Goal: Information Seeking & Learning: Learn about a topic

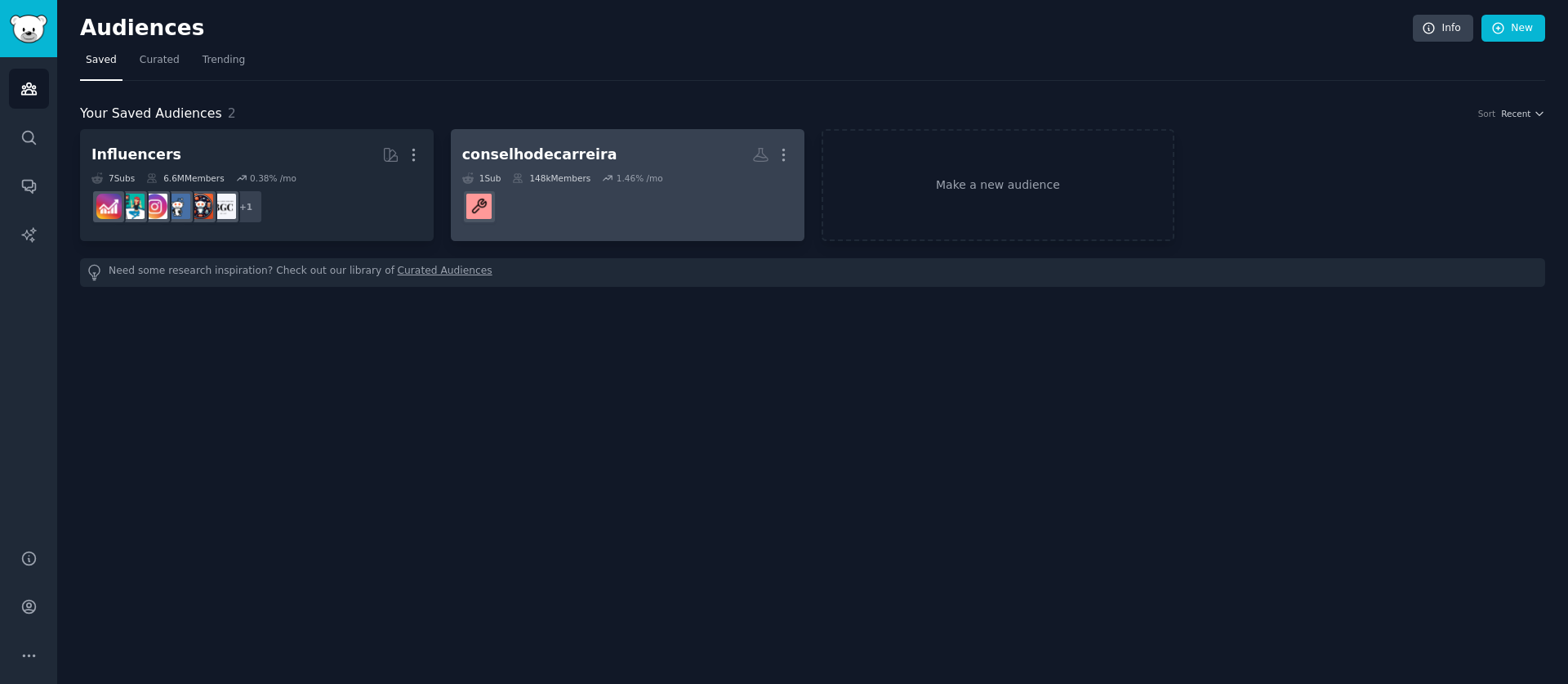
click at [617, 215] on dd "r/conselhodecarreira" at bounding box center [628, 206] width 331 height 46
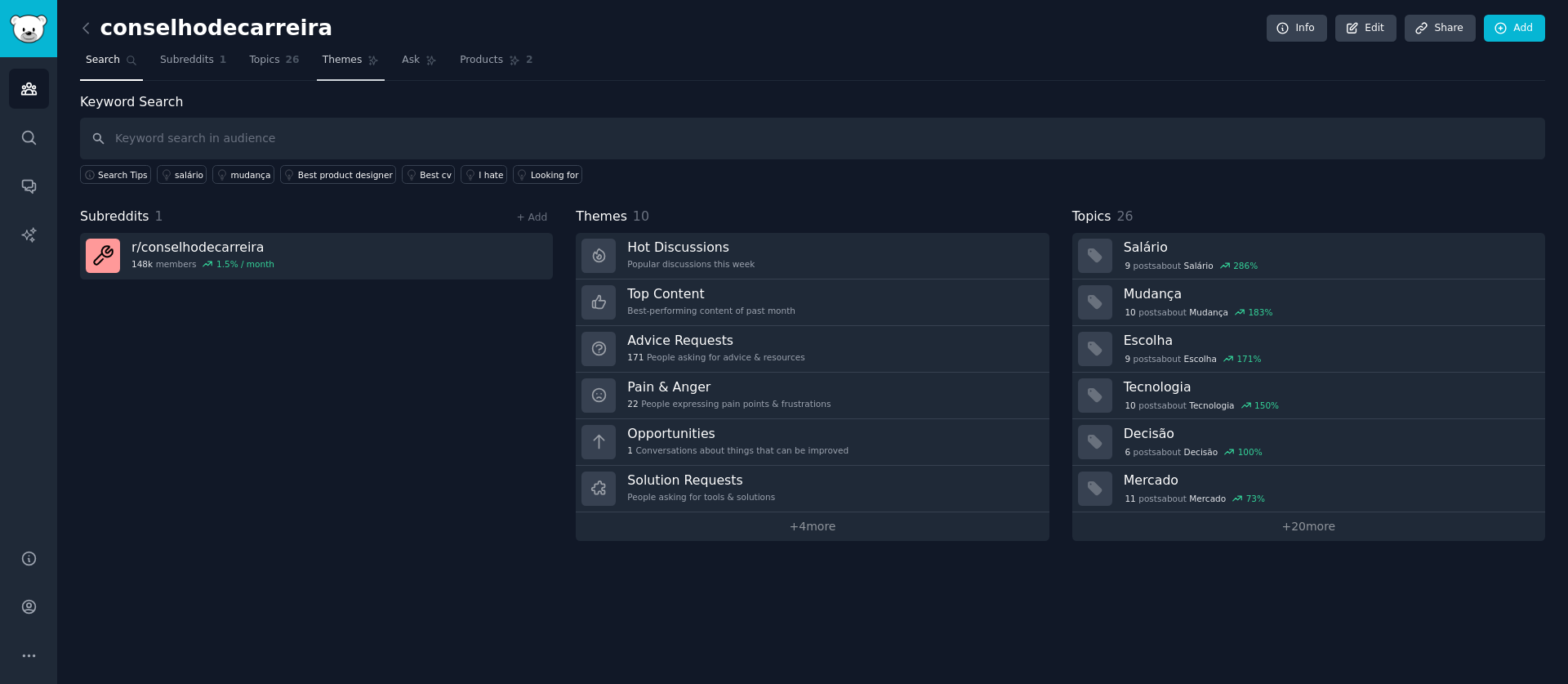
click at [368, 66] on icon at bounding box center [373, 61] width 12 height 12
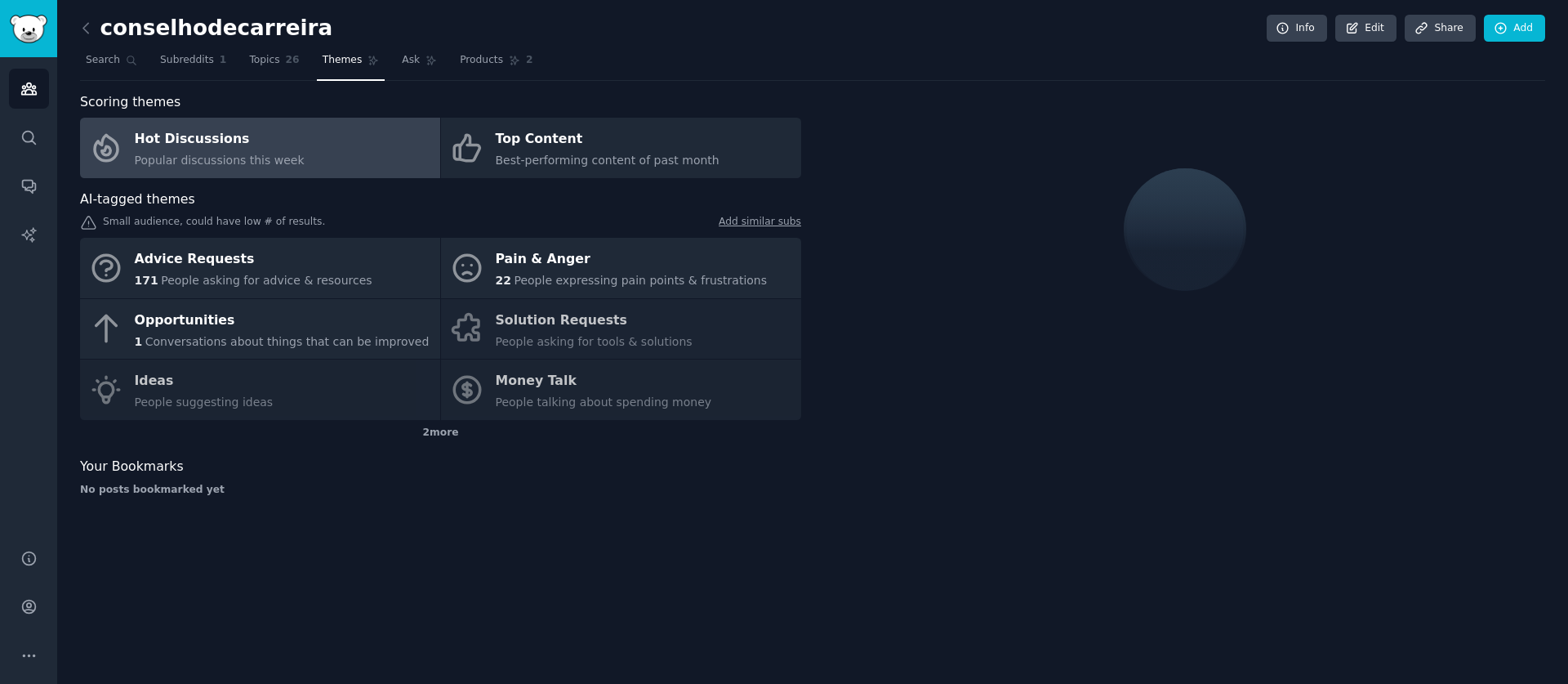
click at [103, 35] on h2 "conselhodecarreira" at bounding box center [207, 29] width 252 height 26
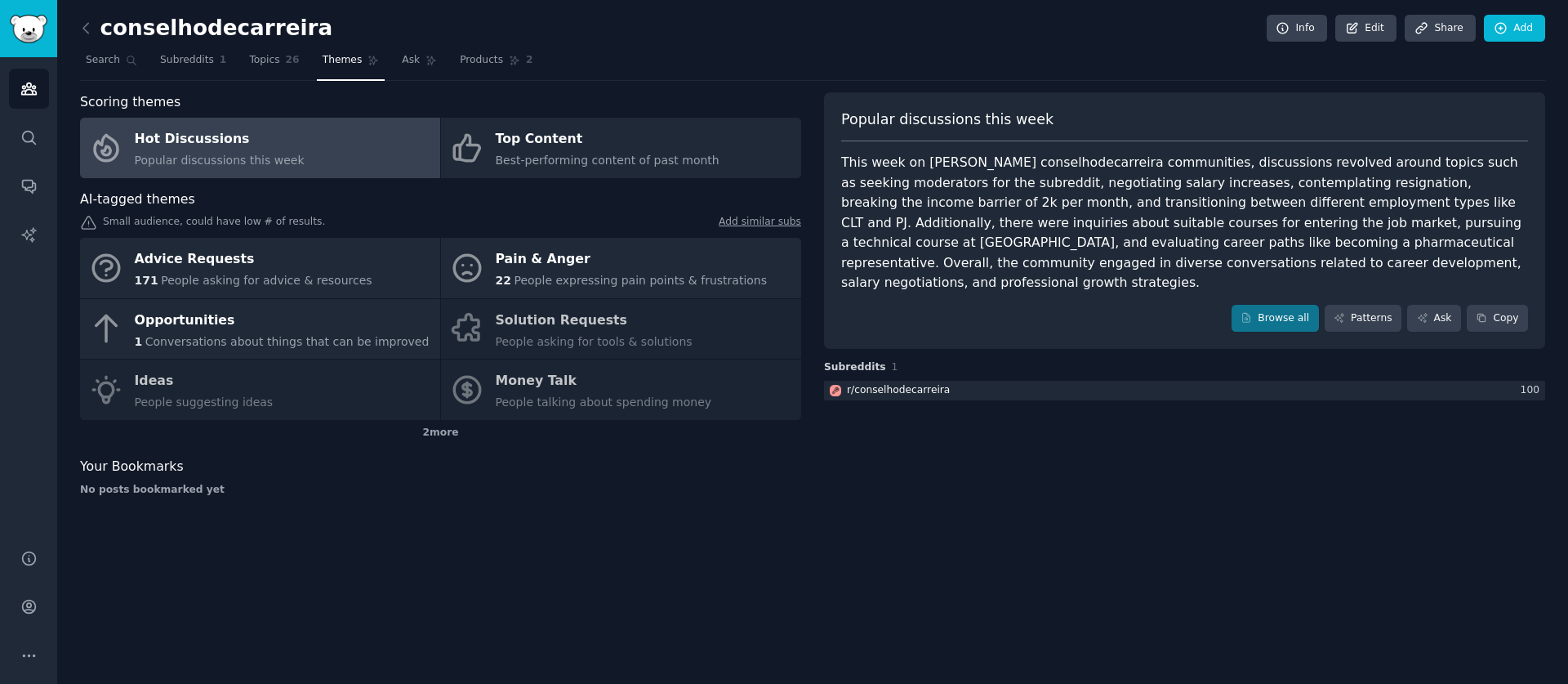
click at [94, 35] on link at bounding box center [90, 29] width 21 height 26
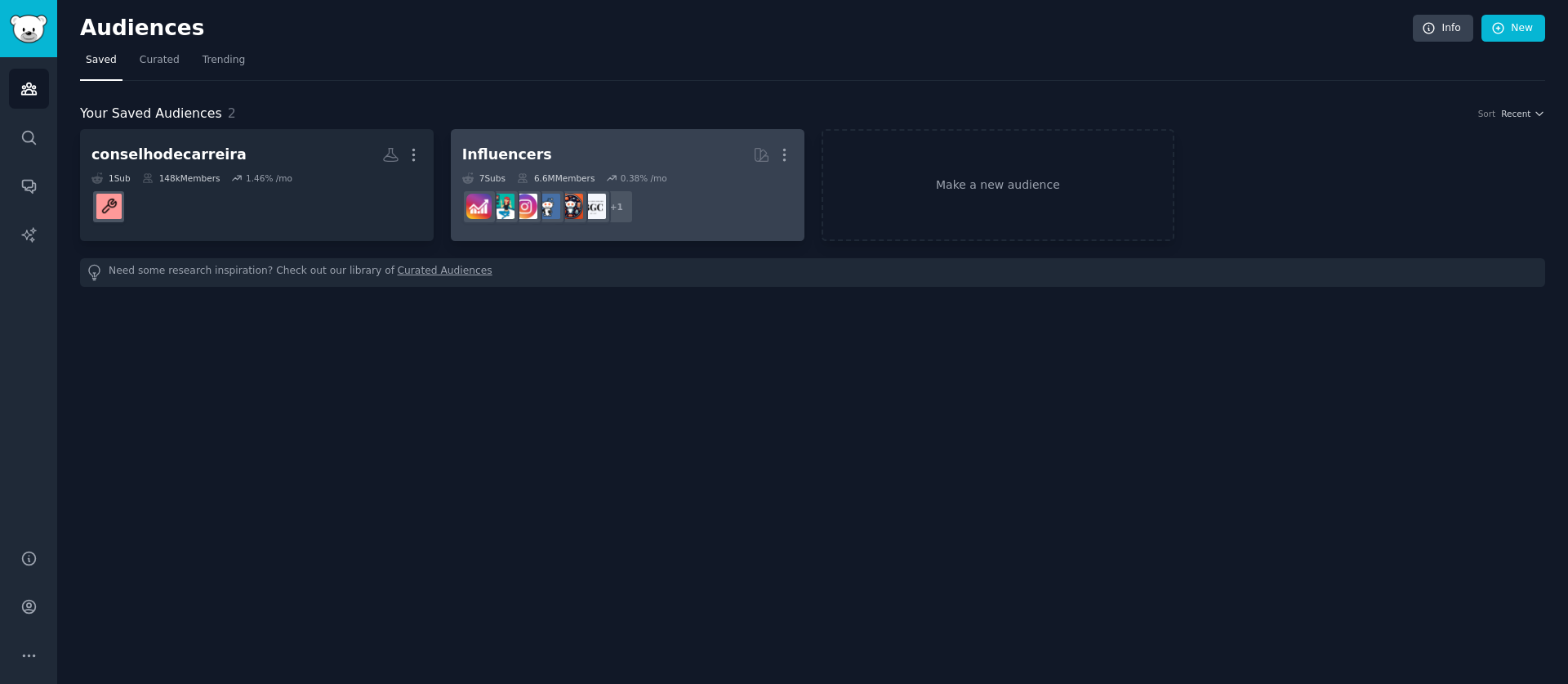
click at [565, 150] on h2 "Influencers More" at bounding box center [628, 154] width 331 height 29
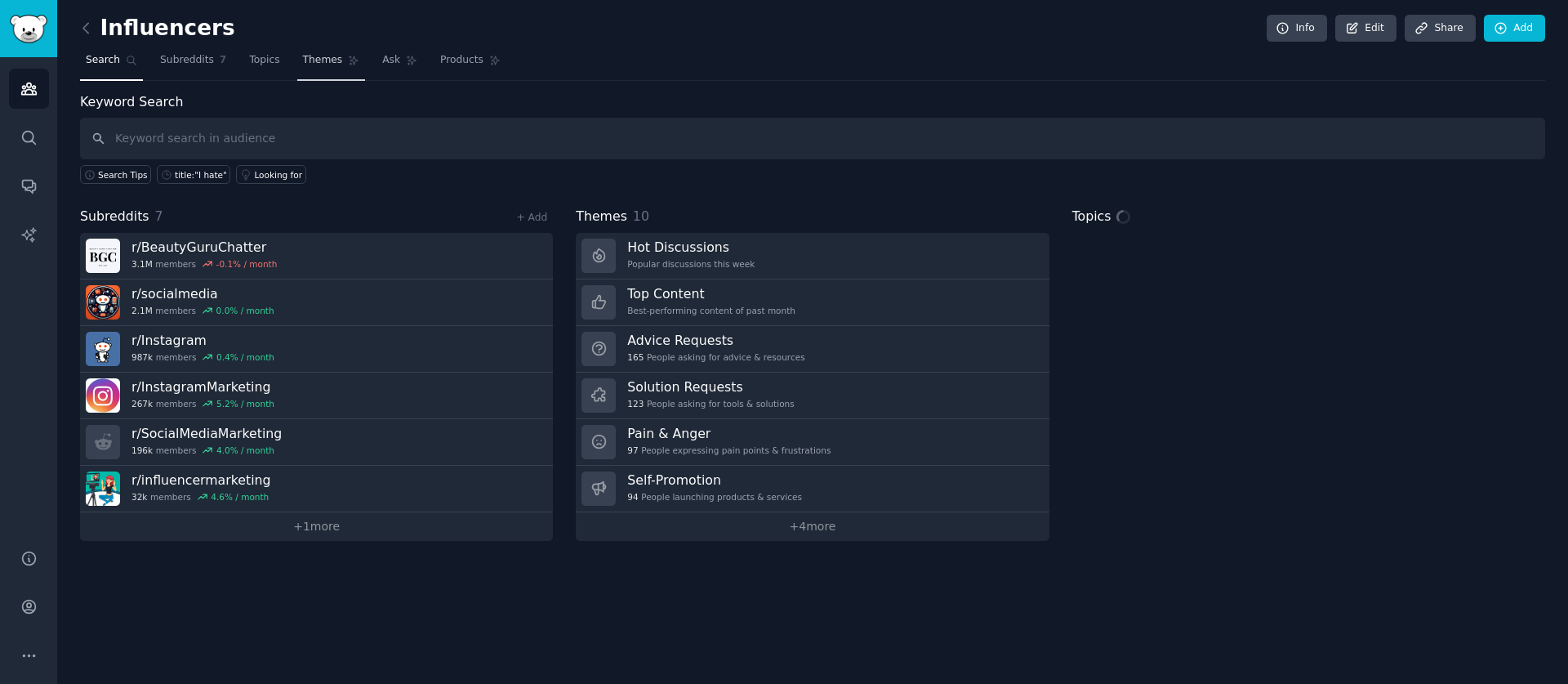
click at [339, 66] on link "Themes" at bounding box center [331, 65] width 69 height 34
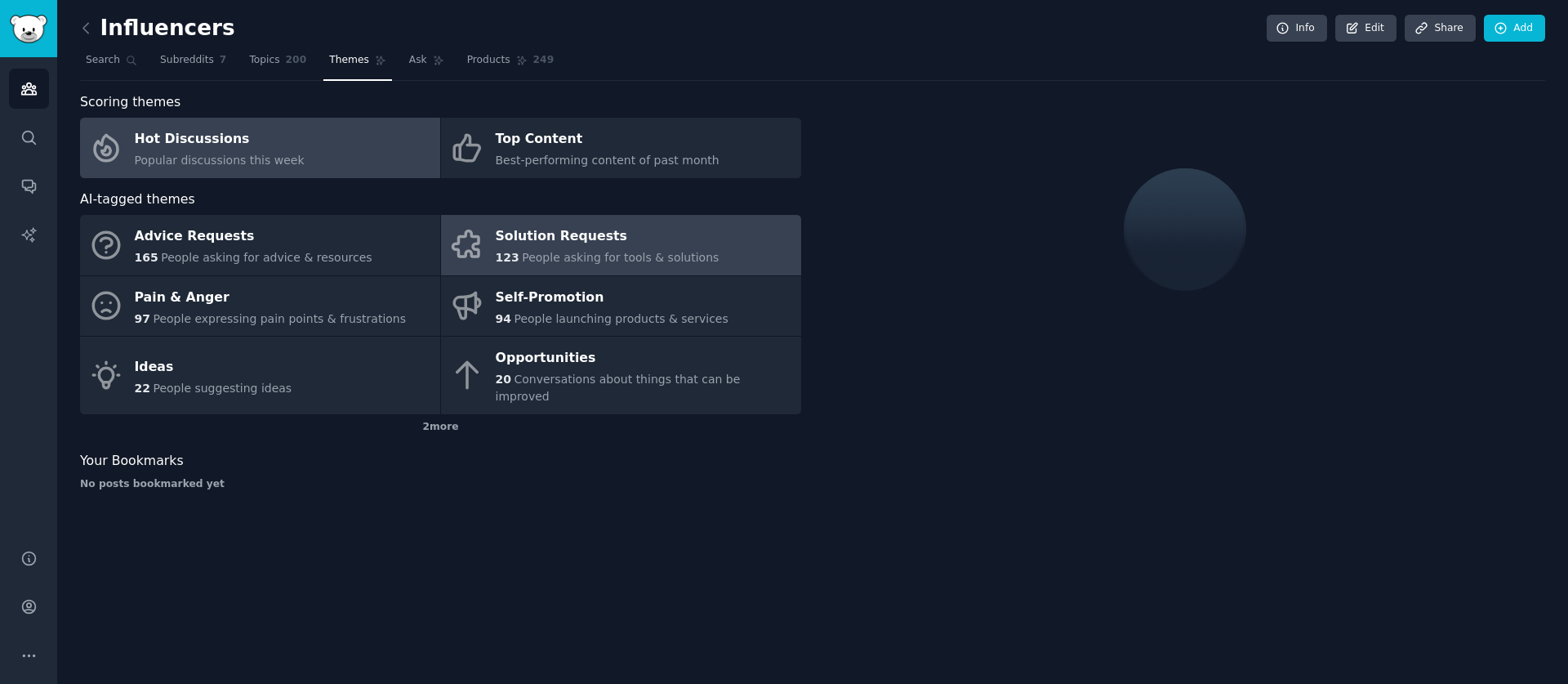
click at [604, 246] on div "Solution Requests" at bounding box center [607, 236] width 223 height 26
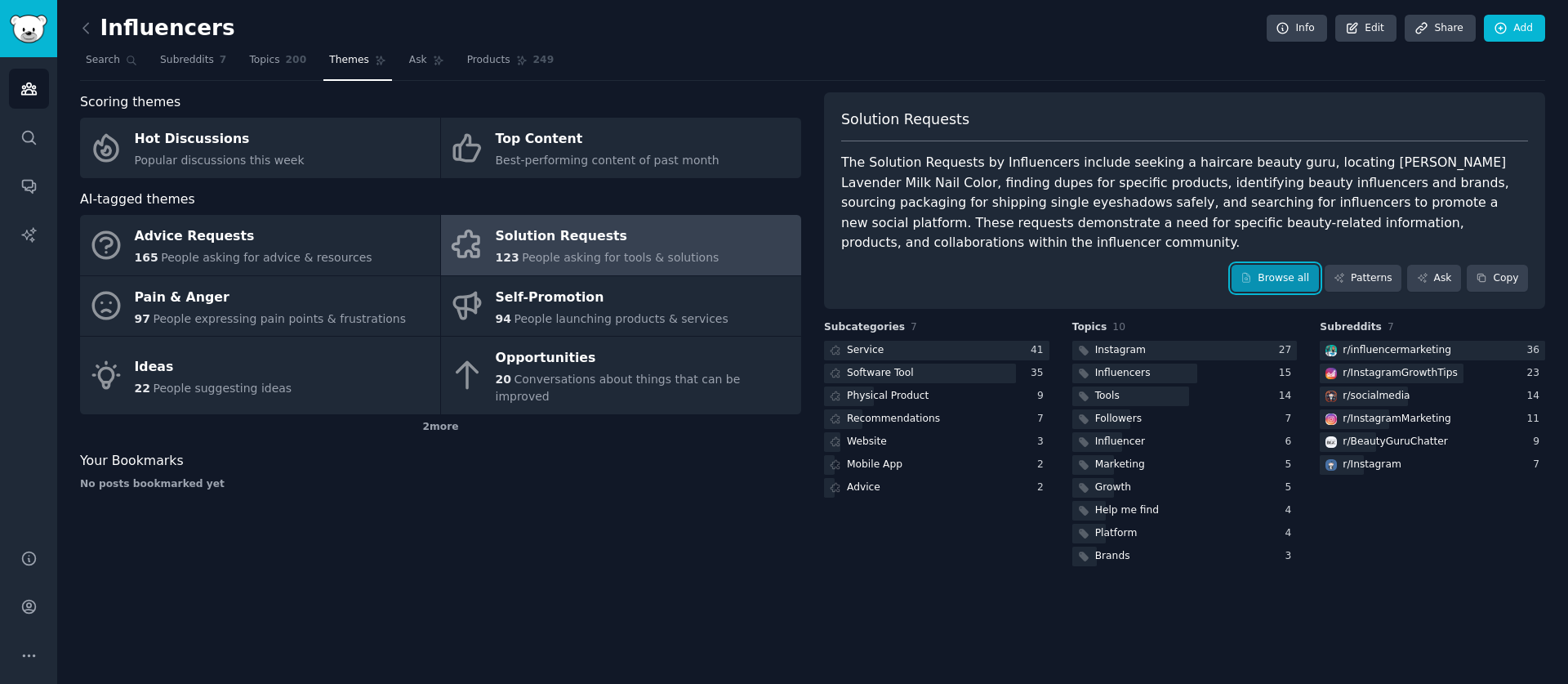
click at [1306, 279] on link "Browse all" at bounding box center [1276, 279] width 87 height 28
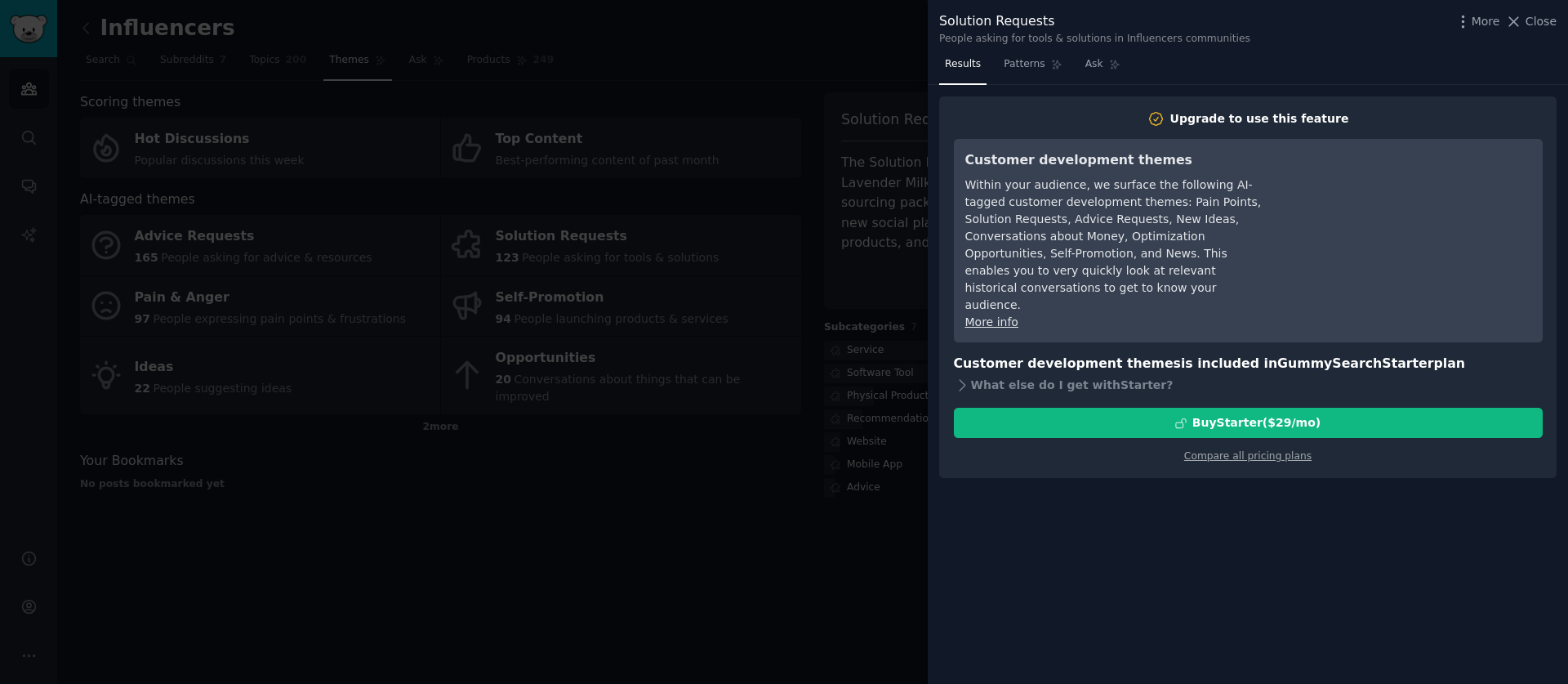
click at [712, 280] on div at bounding box center [784, 342] width 1568 height 684
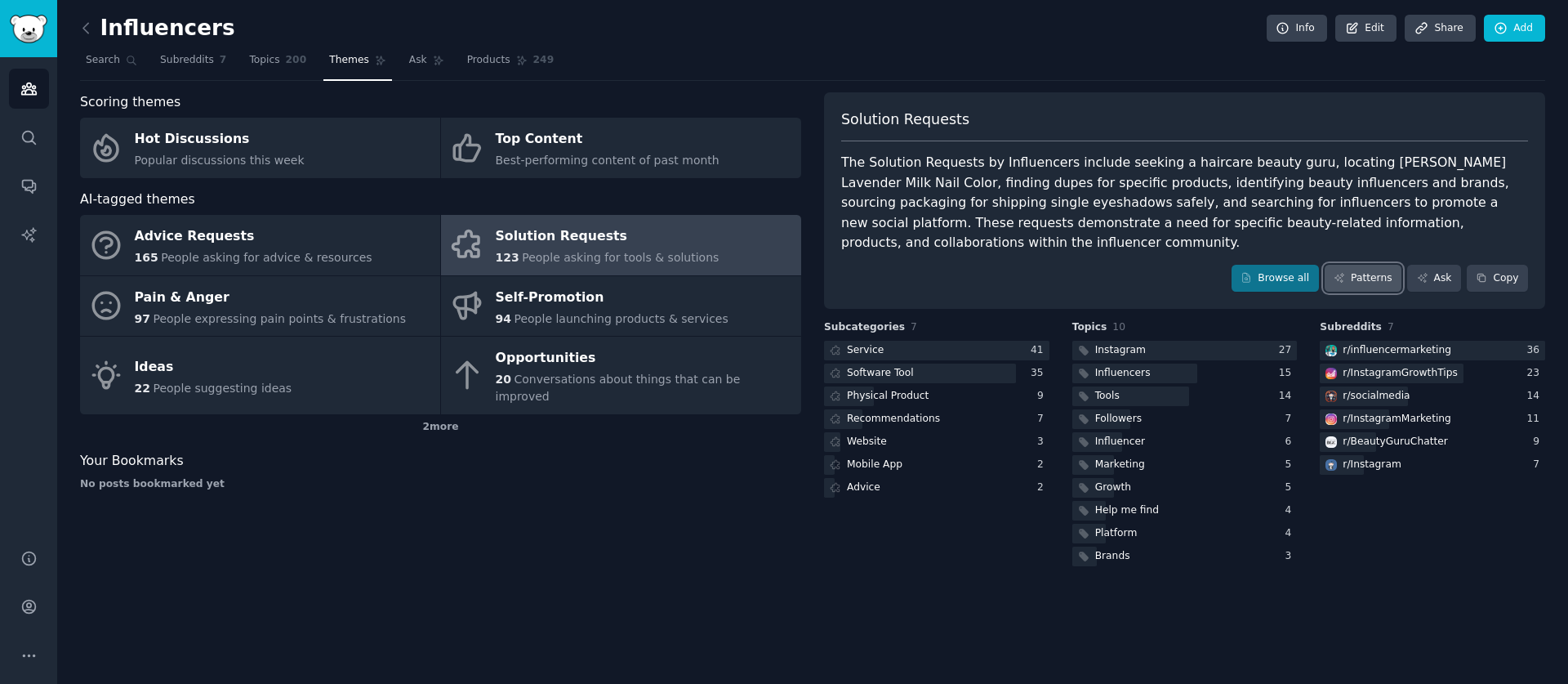
click at [1337, 286] on link "Patterns" at bounding box center [1362, 279] width 76 height 28
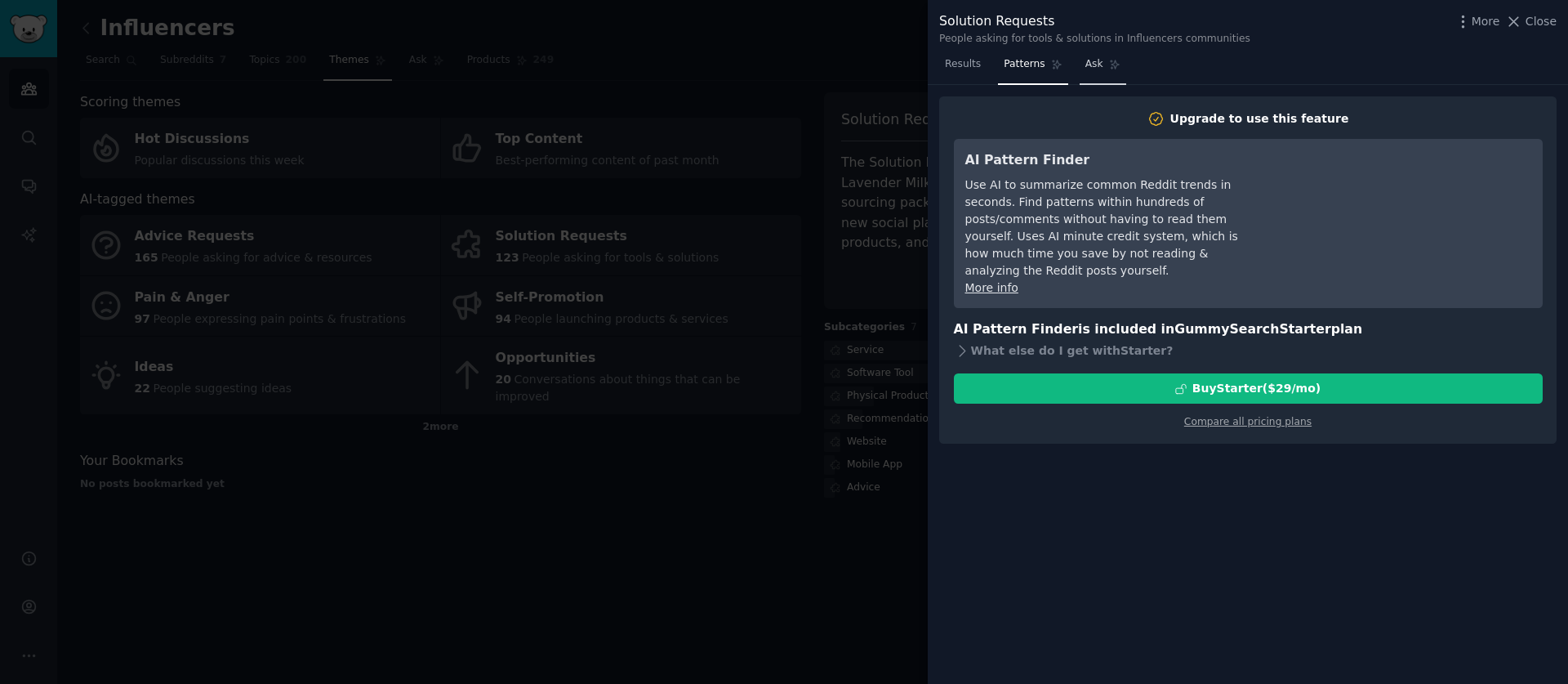
click at [1094, 55] on link "Ask" at bounding box center [1103, 68] width 47 height 34
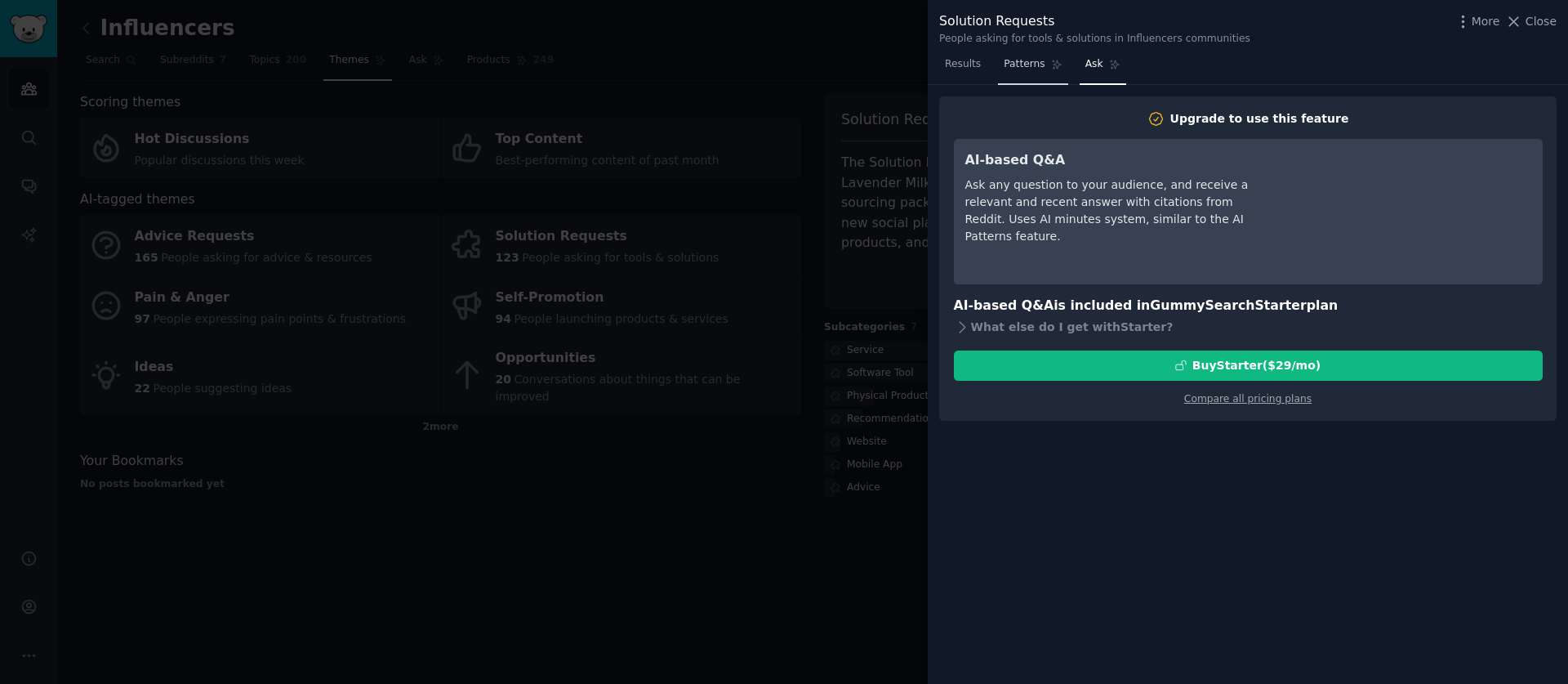
click at [1029, 67] on span "Patterns" at bounding box center [1024, 65] width 41 height 15
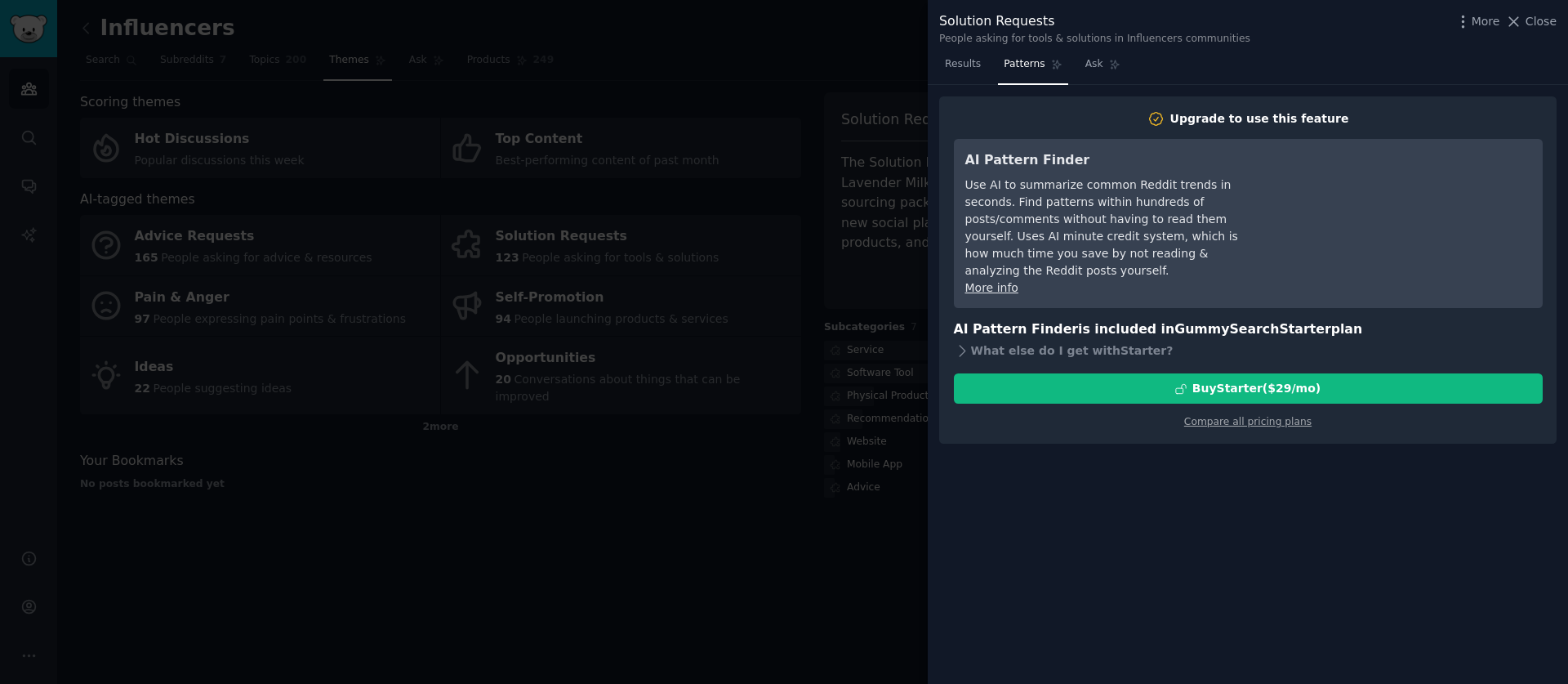
click at [891, 108] on div at bounding box center [784, 342] width 1568 height 684
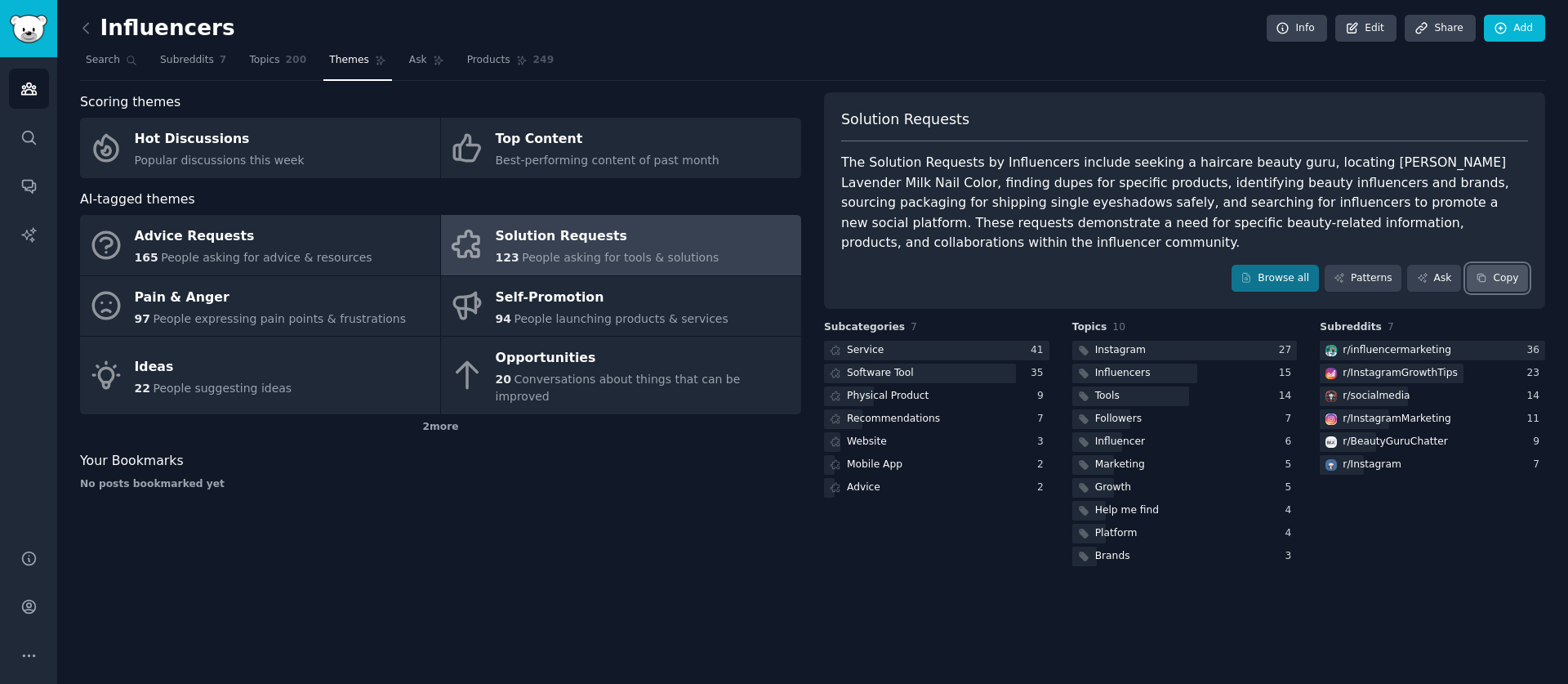
click at [1484, 283] on icon at bounding box center [1482, 278] width 12 height 12
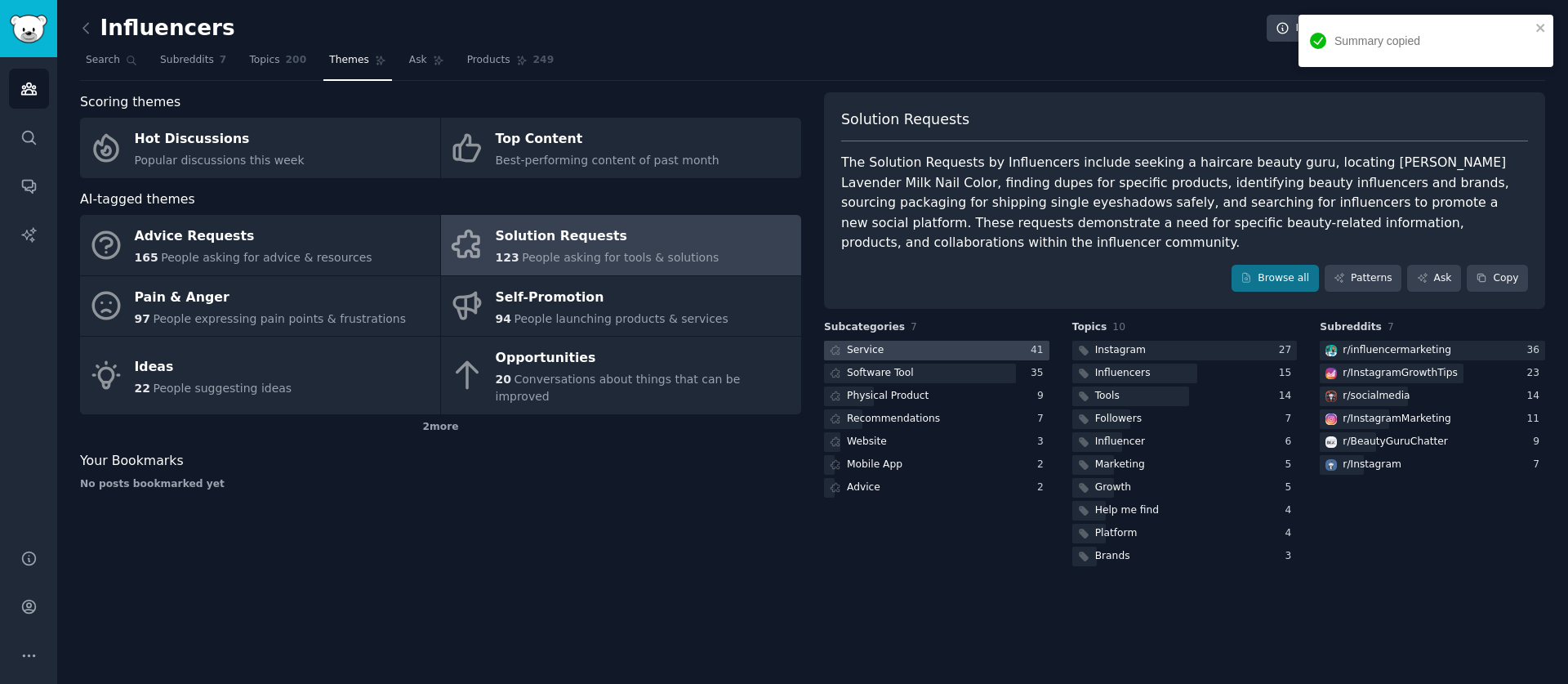
click at [927, 348] on div at bounding box center [936, 350] width 225 height 21
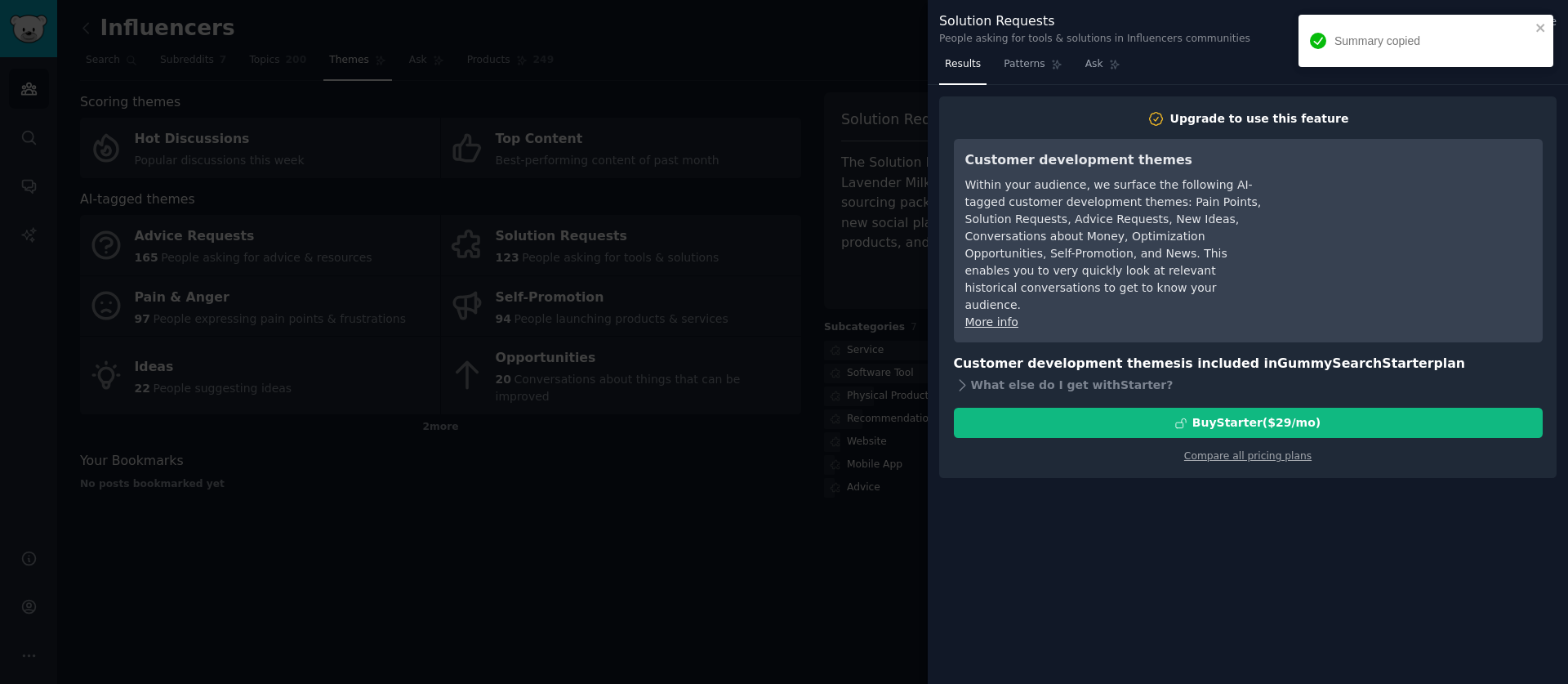
click at [863, 348] on div at bounding box center [784, 342] width 1568 height 684
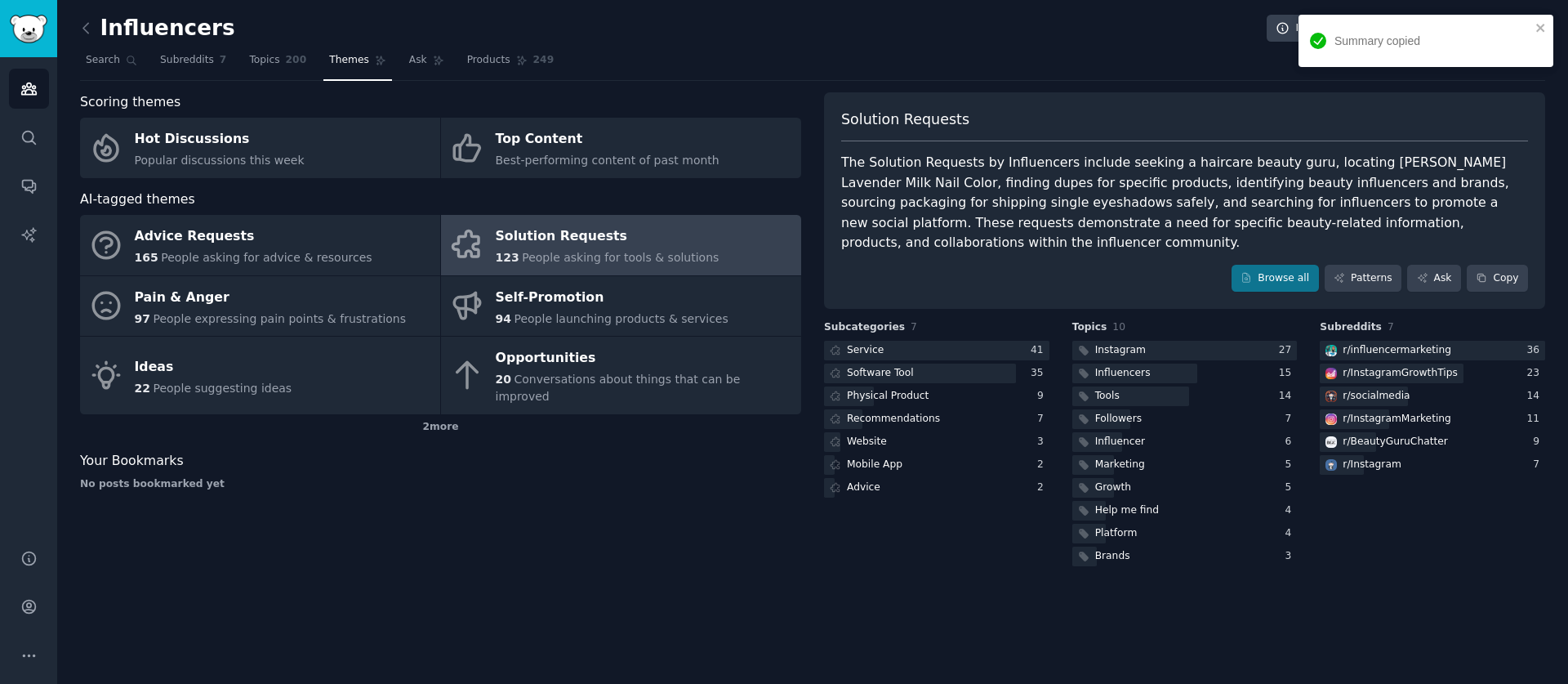
click at [1292, 201] on div "The Solution Requests by Influencers include seeking a haircare beauty guru, lo…" at bounding box center [1185, 203] width 687 height 100
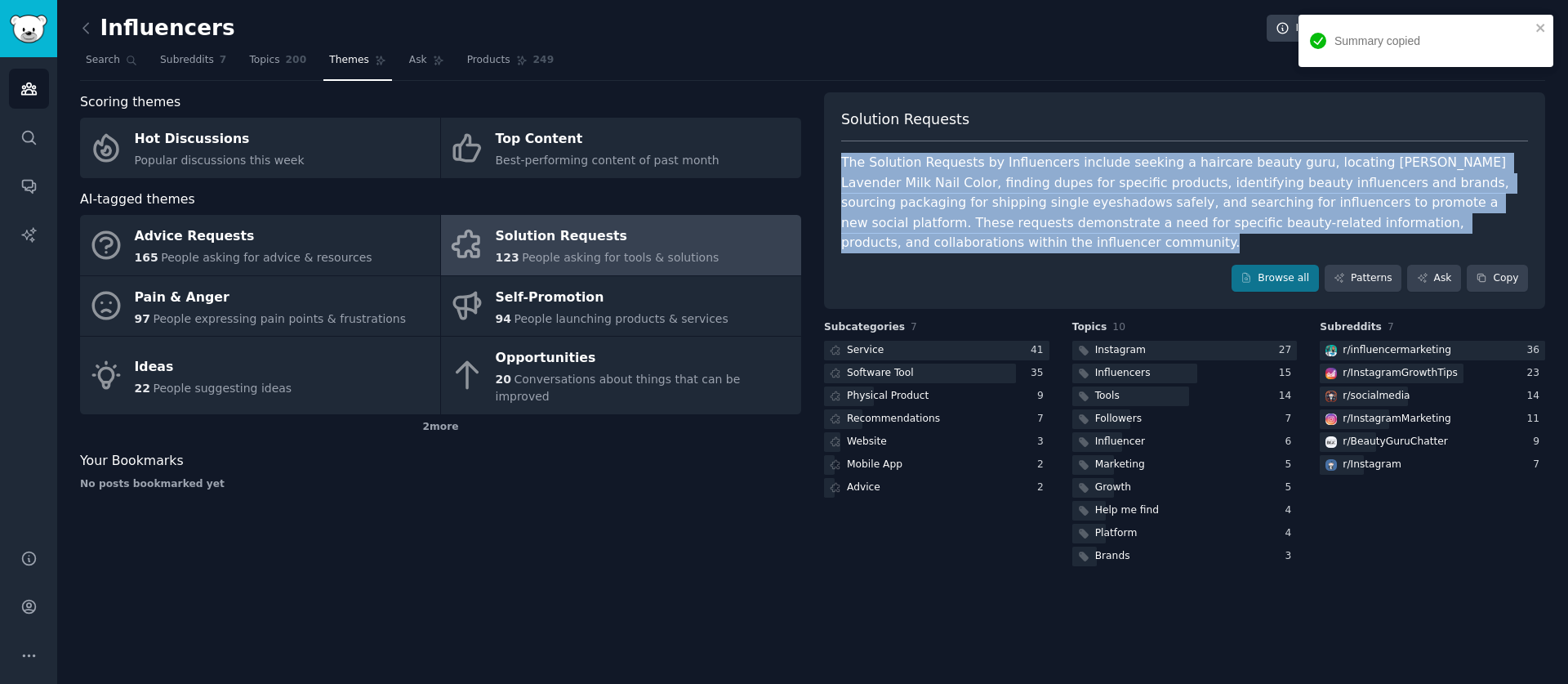
click at [1292, 200] on div "The Solution Requests by Influencers include seeking a haircare beauty guru, lo…" at bounding box center [1185, 203] width 687 height 100
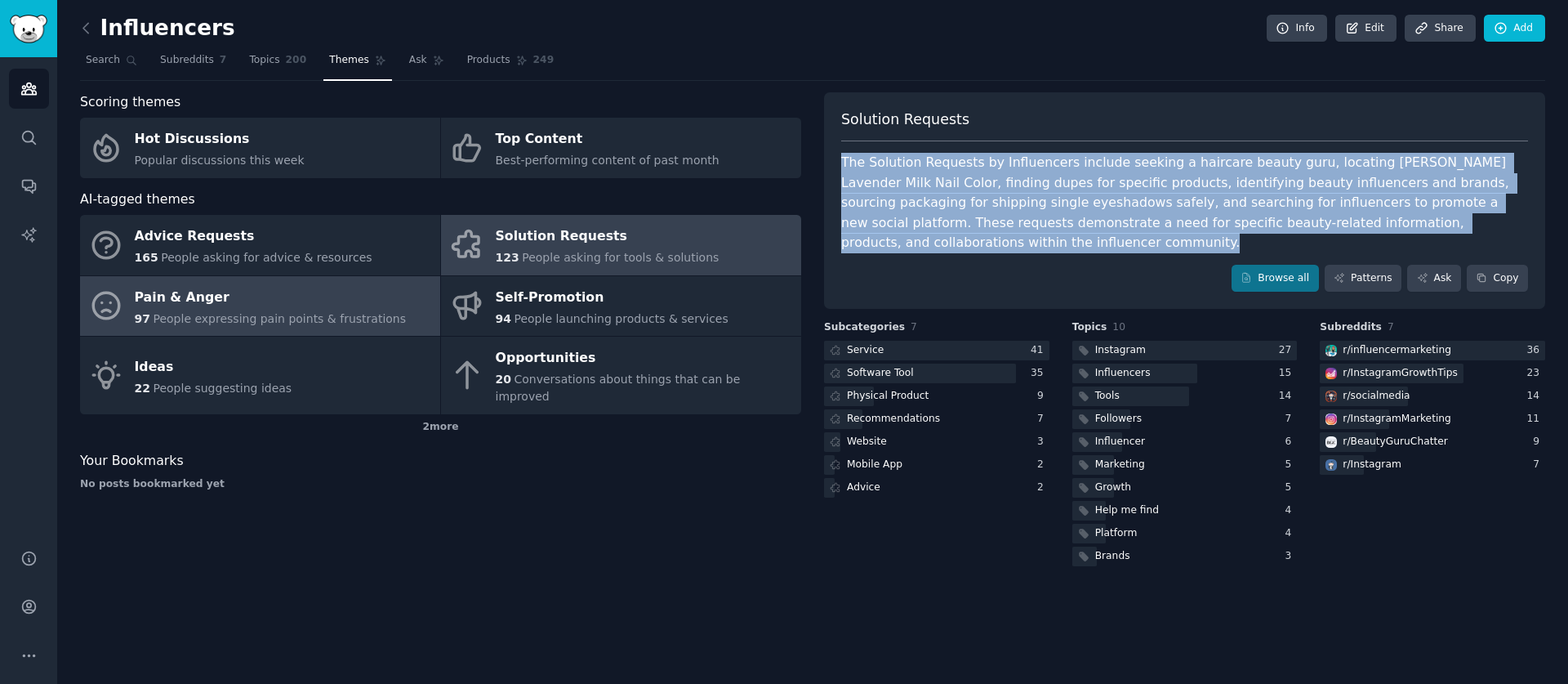
click at [348, 301] on div "Pain & Anger" at bounding box center [271, 297] width 272 height 26
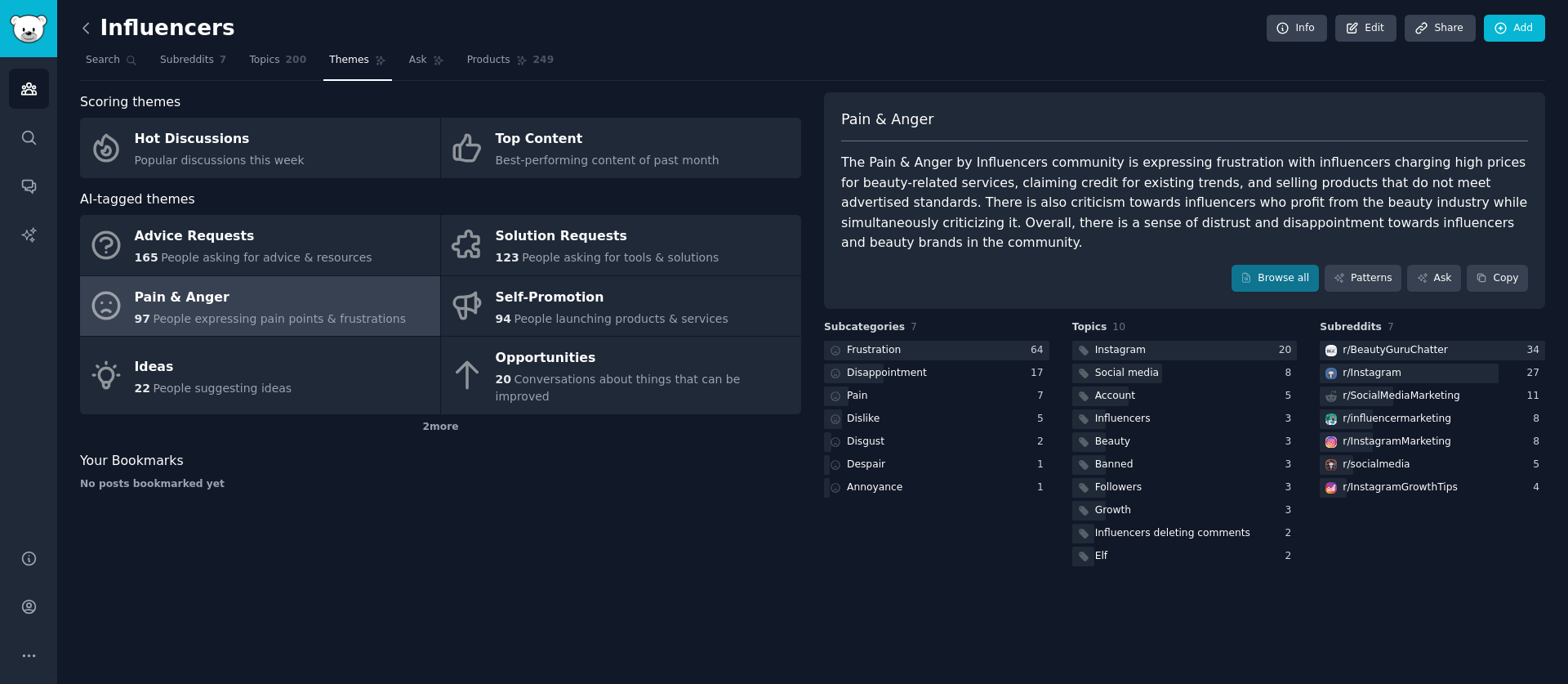
click at [84, 32] on icon at bounding box center [85, 28] width 17 height 17
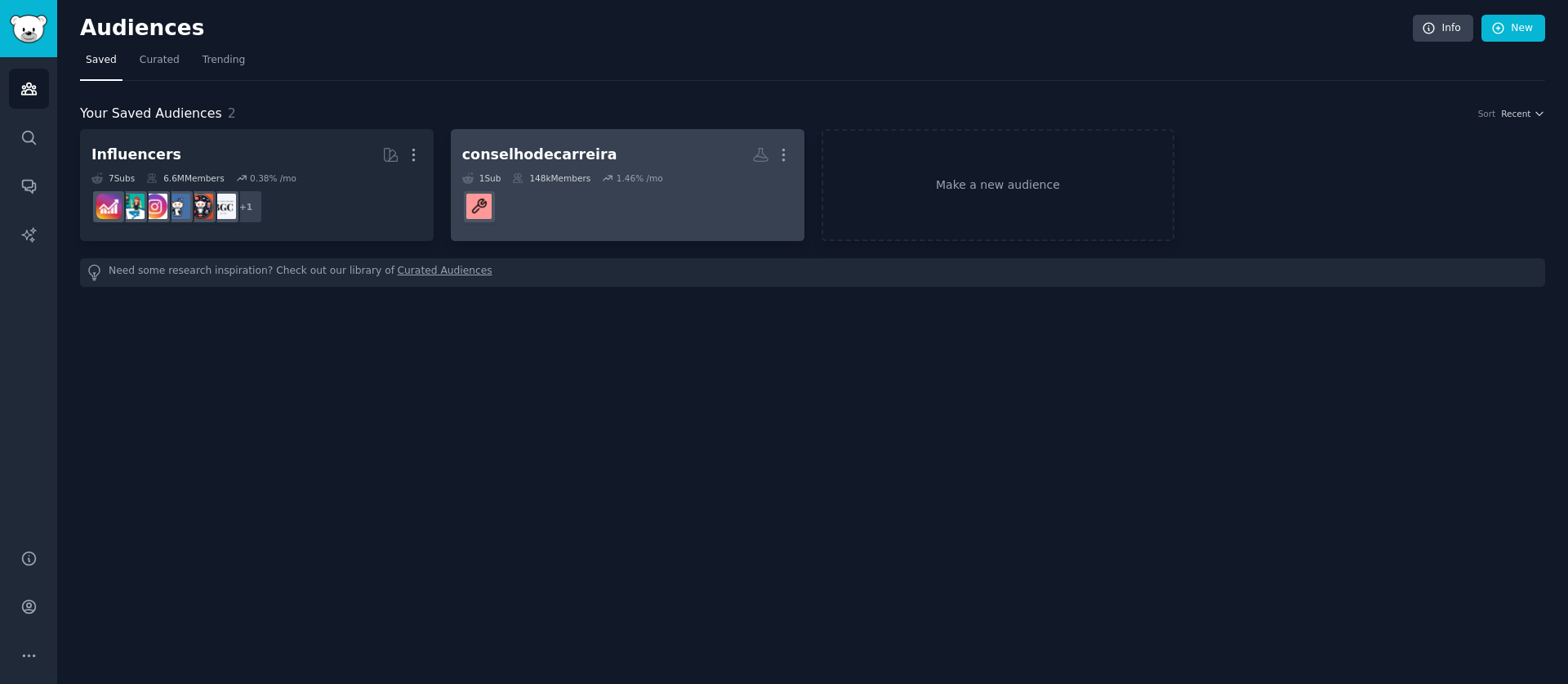
click at [551, 178] on div "148k Members" at bounding box center [551, 179] width 78 height 12
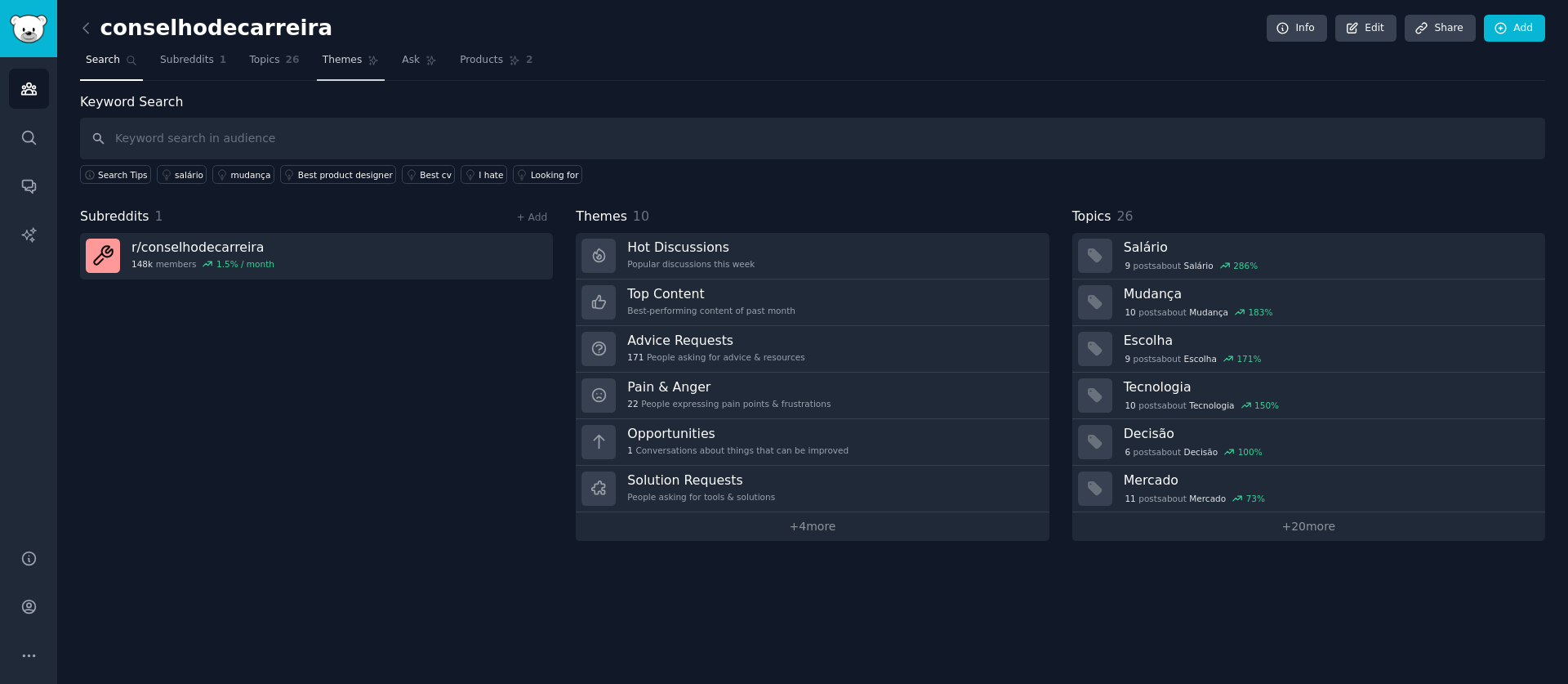
click at [334, 62] on span "Themes" at bounding box center [343, 60] width 40 height 15
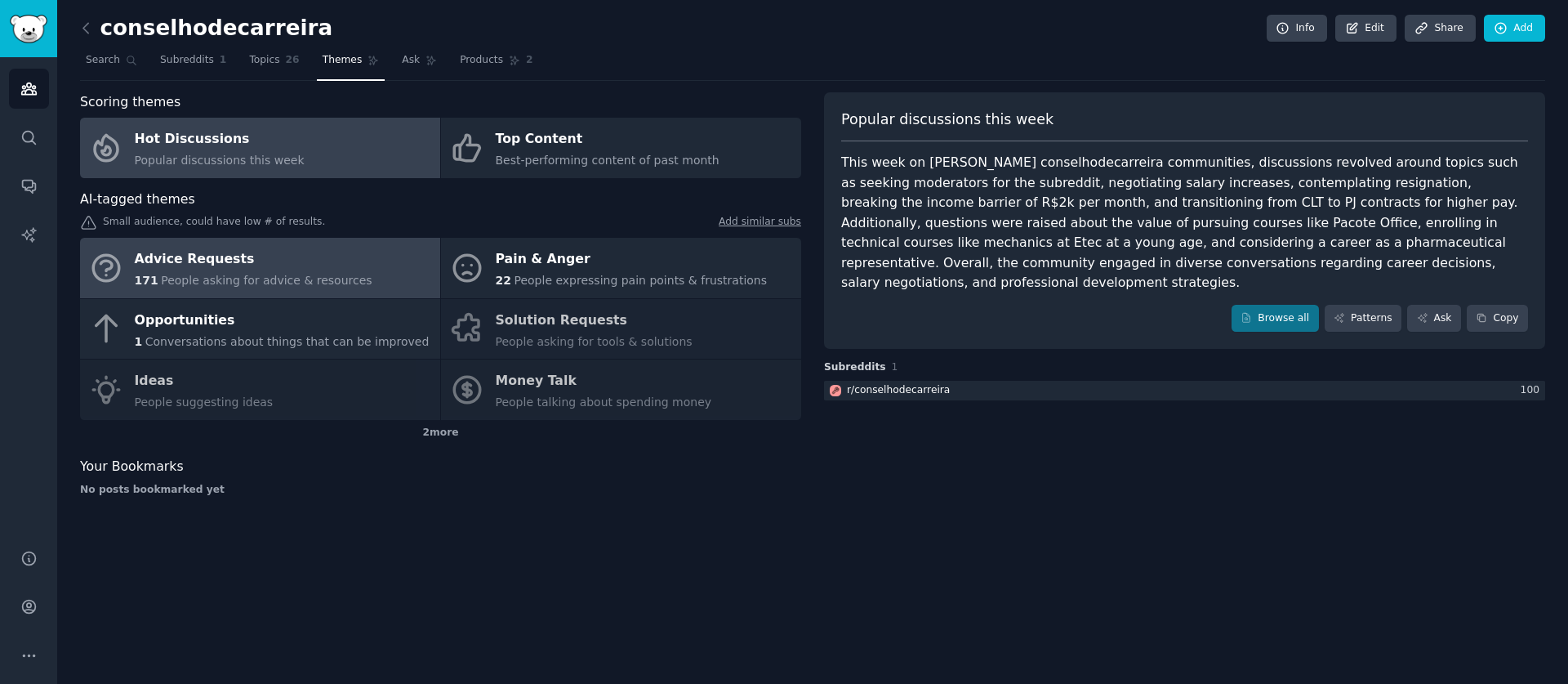
click at [319, 269] on div "Advice Requests" at bounding box center [253, 259] width 237 height 26
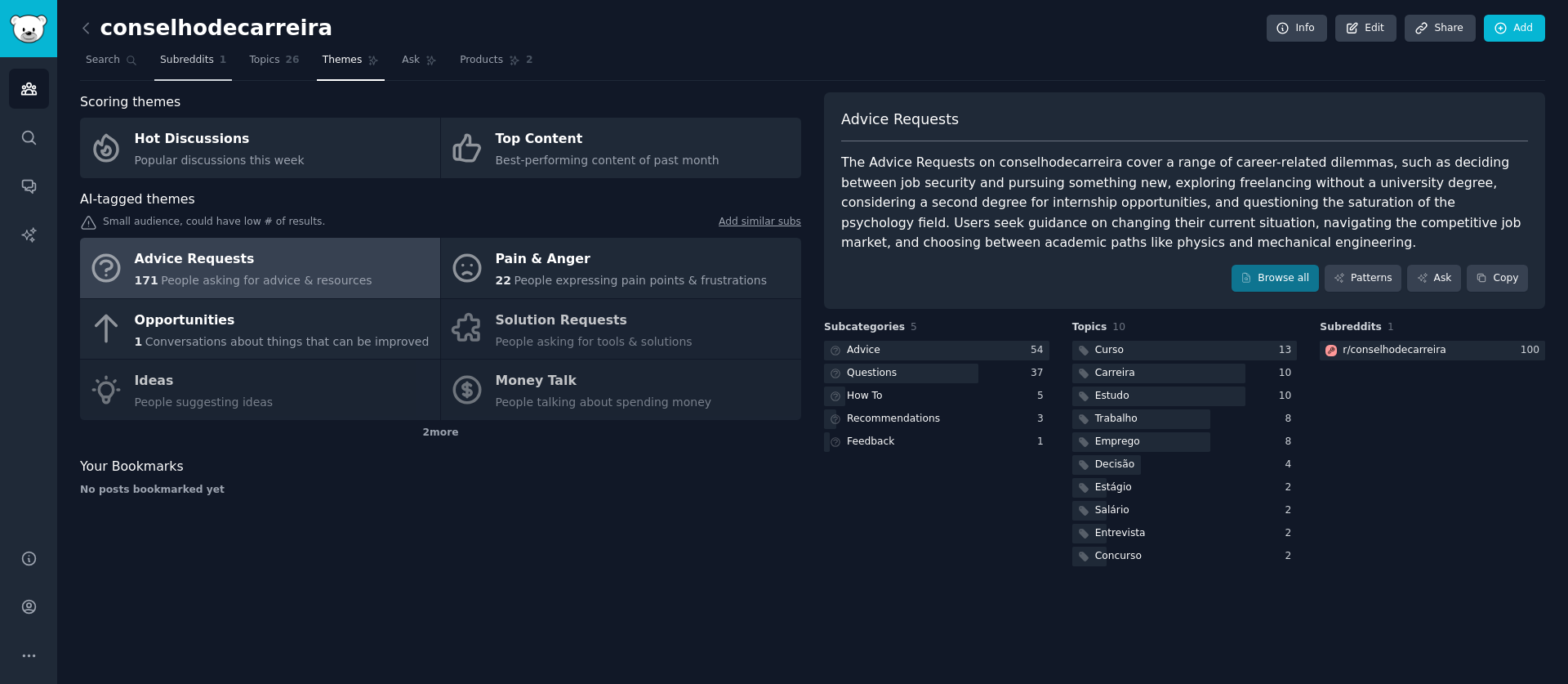
click at [166, 60] on span "Subreddits" at bounding box center [187, 60] width 54 height 15
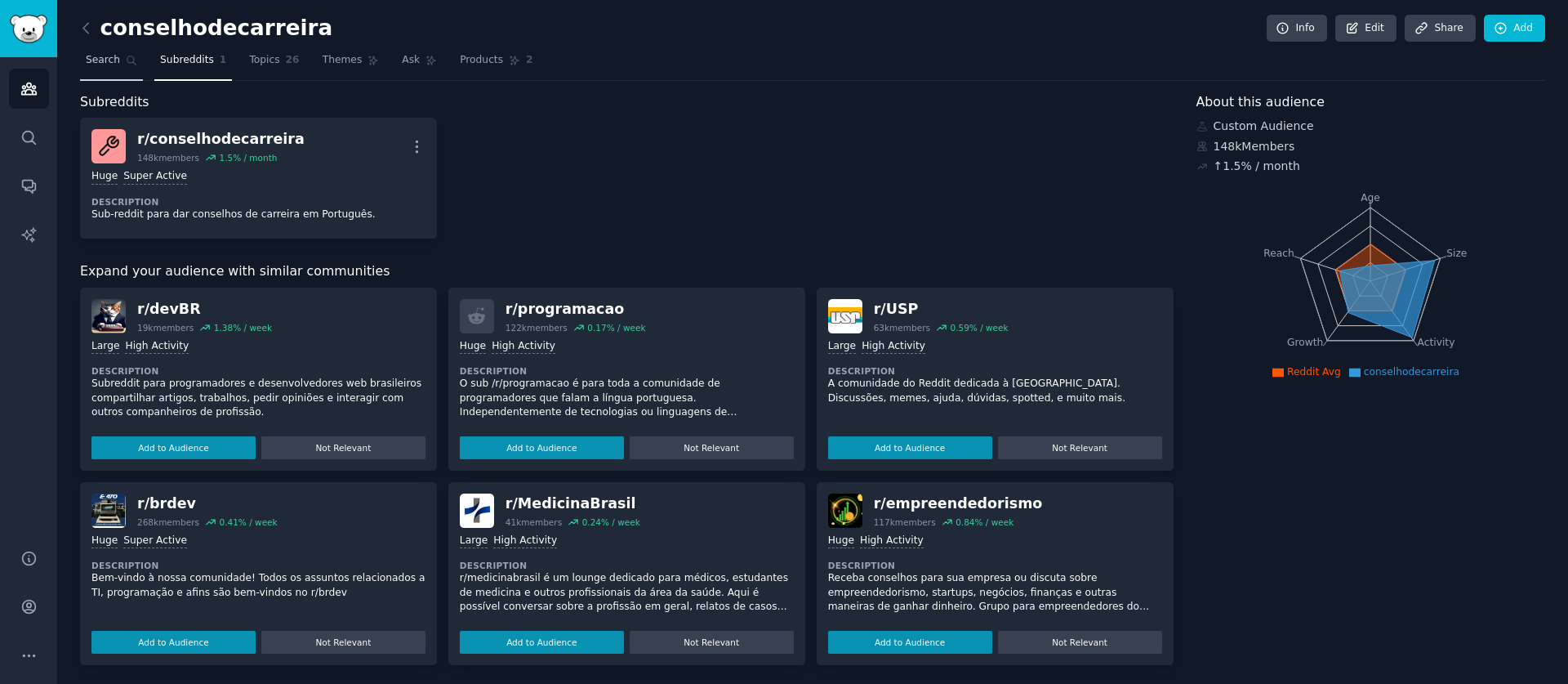
click at [118, 58] on span "Search" at bounding box center [102, 60] width 35 height 15
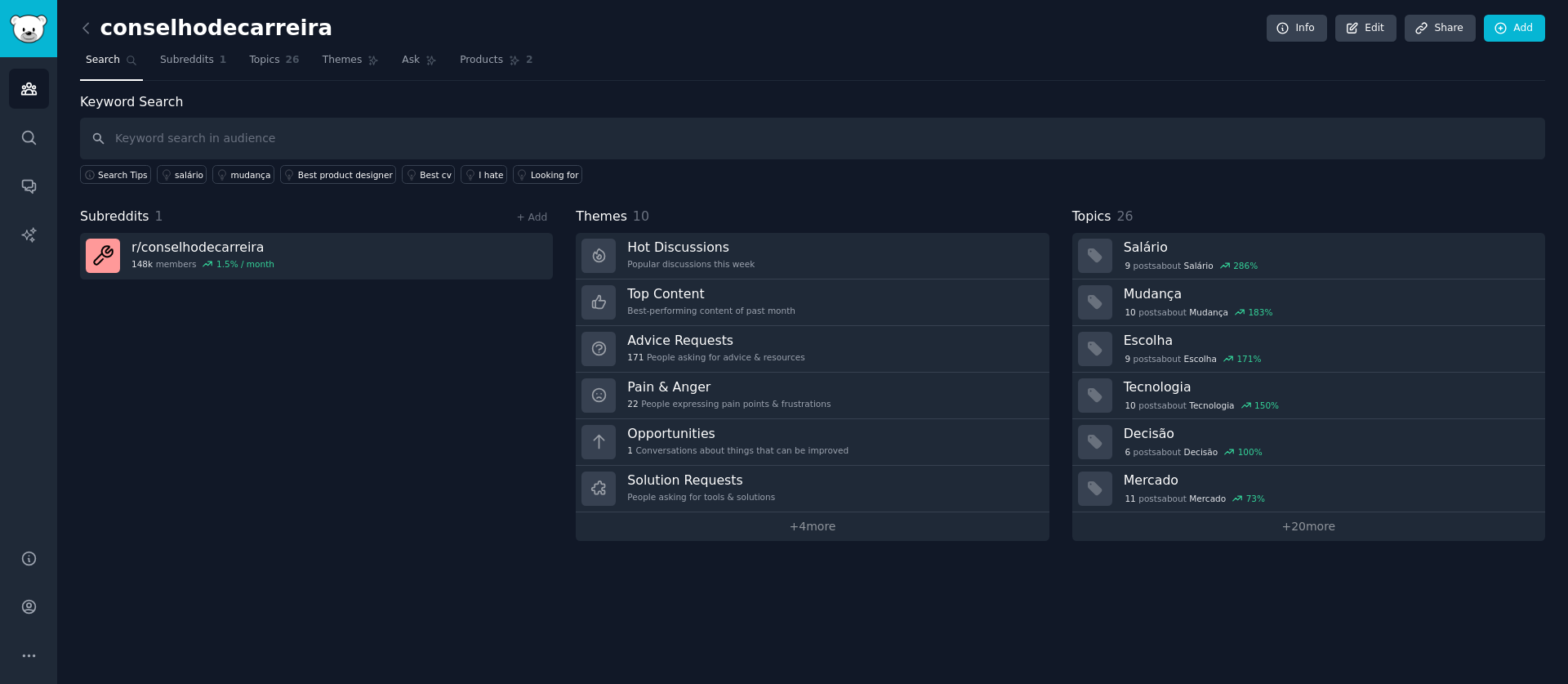
click at [68, 27] on div "conselhodecarreira Info Edit Share Add Search Subreddits 1 Topics 26 Themes Ask…" at bounding box center [813, 342] width 1511 height 684
click at [71, 26] on div "conselhodecarreira Info Edit Share Add Search Subreddits 1 Topics 26 Themes Ask…" at bounding box center [813, 342] width 1511 height 684
click at [76, 26] on div "conselhodecarreira Info Edit Share Add Search Subreddits 1 Topics 26 Themes Ask…" at bounding box center [813, 342] width 1511 height 684
click at [77, 25] on div "conselhodecarreira Info Edit Share Add Search Subreddits 1 Topics 26 Themes Ask…" at bounding box center [813, 342] width 1511 height 684
